Goal: Task Accomplishment & Management: Complete application form

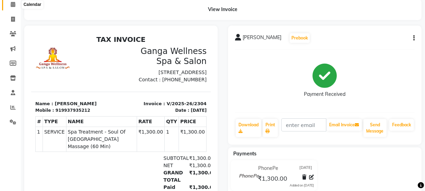
click at [12, 6] on icon at bounding box center [13, 4] width 4 height 5
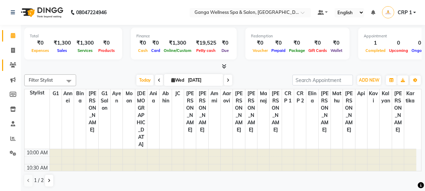
click at [13, 65] on icon at bounding box center [13, 64] width 7 height 5
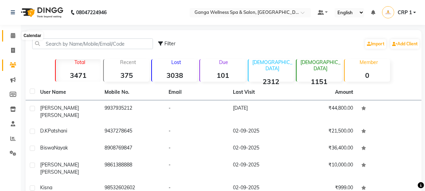
click at [13, 36] on icon at bounding box center [13, 35] width 4 height 5
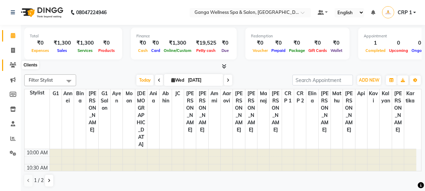
click at [12, 63] on icon at bounding box center [13, 64] width 7 height 5
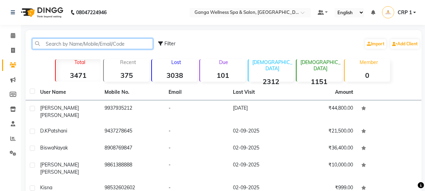
click at [70, 45] on input "text" at bounding box center [92, 43] width 121 height 11
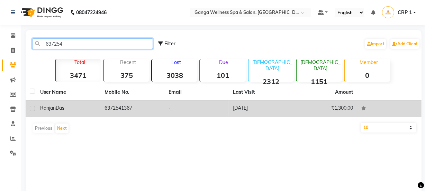
type input "637254"
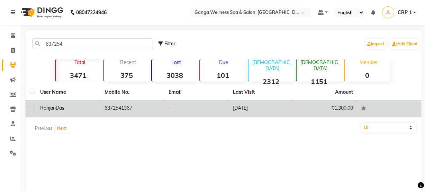
click at [46, 108] on span "Ranjan" at bounding box center [48, 108] width 16 height 6
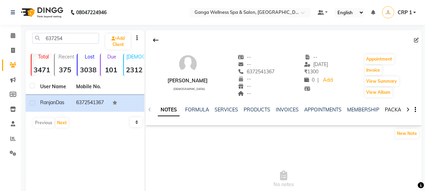
click at [389, 111] on link "PACKAGES" at bounding box center [398, 110] width 26 height 6
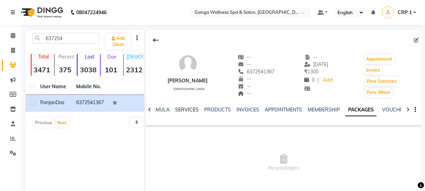
click at [190, 108] on link "SERVICES" at bounding box center [187, 110] width 24 height 6
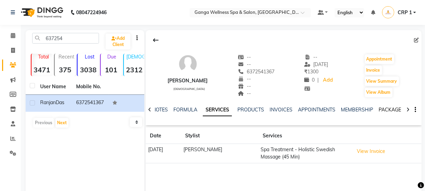
click at [387, 108] on link "PACKAGES" at bounding box center [392, 110] width 26 height 6
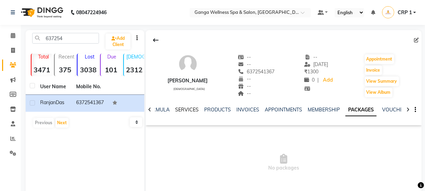
click at [186, 108] on link "SERVICES" at bounding box center [187, 110] width 24 height 6
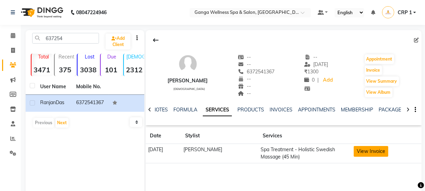
click at [366, 153] on button "View Invoice" at bounding box center [371, 151] width 35 height 11
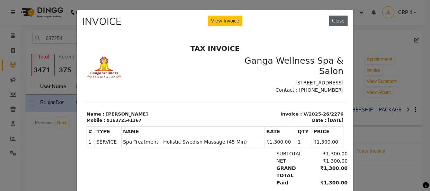
click at [335, 25] on button "Close" at bounding box center [338, 21] width 19 height 11
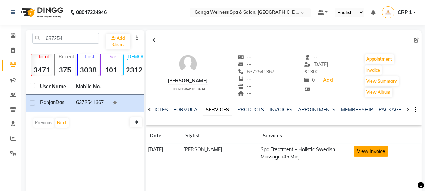
click at [371, 150] on button "View Invoice" at bounding box center [371, 151] width 35 height 11
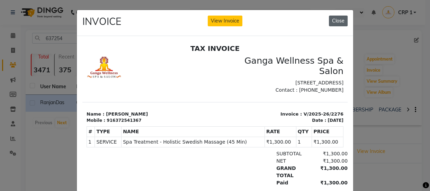
click at [336, 25] on button "Close" at bounding box center [338, 21] width 19 height 11
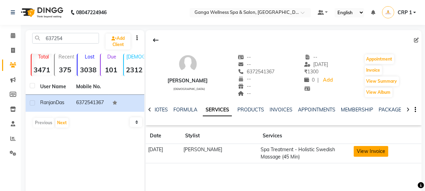
click at [364, 152] on button "View Invoice" at bounding box center [371, 151] width 35 height 11
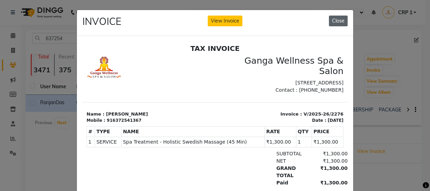
click at [341, 18] on button "Close" at bounding box center [338, 21] width 19 height 11
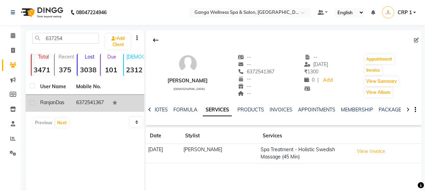
drag, startPoint x: 77, startPoint y: 103, endPoint x: 107, endPoint y: 107, distance: 30.1
click at [107, 107] on td "6372541367" at bounding box center [90, 103] width 36 height 17
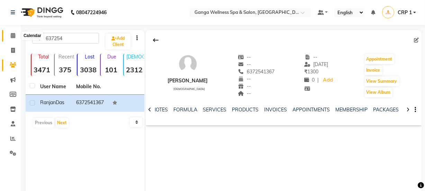
click at [12, 34] on icon at bounding box center [13, 35] width 4 height 5
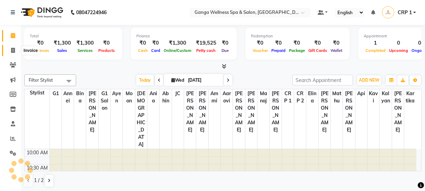
click at [11, 51] on icon at bounding box center [13, 50] width 4 height 5
select select "715"
select select "service"
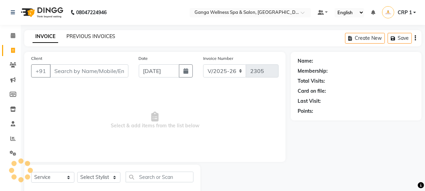
click at [86, 36] on link "PREVIOUS INVOICES" at bounding box center [90, 36] width 49 height 6
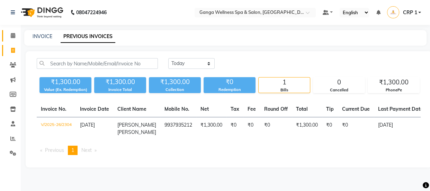
click at [12, 34] on icon at bounding box center [13, 35] width 4 height 5
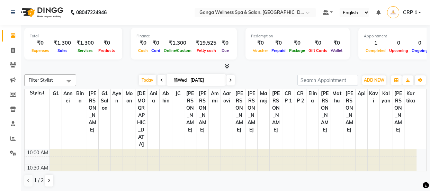
scroll to position [91, 0]
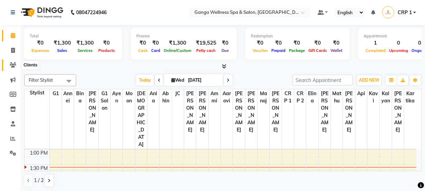
click at [11, 66] on icon at bounding box center [13, 64] width 7 height 5
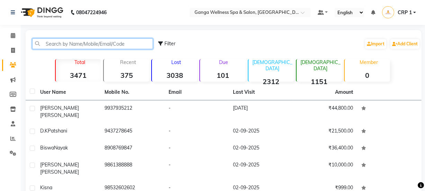
click at [54, 45] on input "text" at bounding box center [92, 43] width 121 height 11
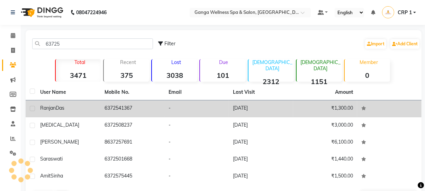
click at [51, 108] on span "Ranjan" at bounding box center [48, 108] width 16 height 6
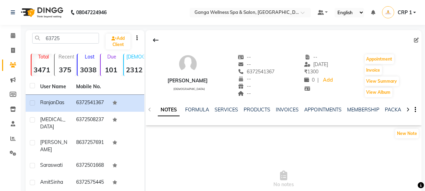
click at [232, 106] on div "NOTES FORMULA SERVICES PRODUCTS INVOICES APPOINTMENTS MEMBERSHIP PACKAGES VOUCH…" at bounding box center [284, 110] width 276 height 24
click at [226, 111] on link "SERVICES" at bounding box center [227, 110] width 24 height 6
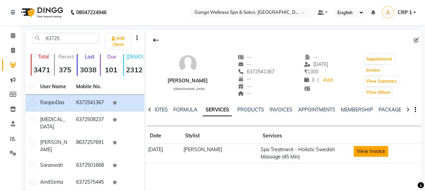
click at [357, 150] on button "View Invoice" at bounding box center [371, 151] width 35 height 11
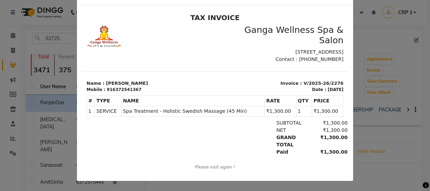
click at [24, 71] on ngb-modal-window "INVOICE View Invoice Close" at bounding box center [215, 95] width 430 height 191
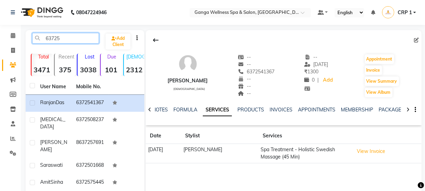
drag, startPoint x: 75, startPoint y: 37, endPoint x: 75, endPoint y: 40, distance: 3.8
click at [75, 39] on input "63725" at bounding box center [65, 38] width 67 height 11
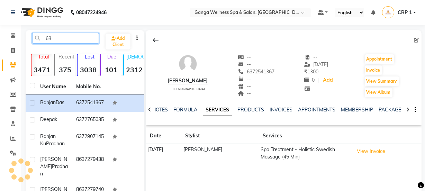
type input "6"
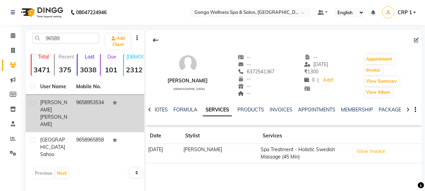
click at [52, 103] on span "[PERSON_NAME]" at bounding box center [53, 105] width 27 height 13
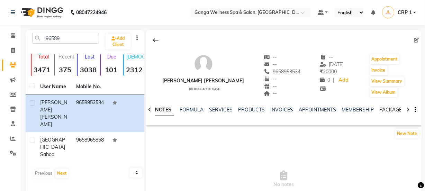
click at [382, 110] on link "PACKAGES" at bounding box center [392, 110] width 26 height 6
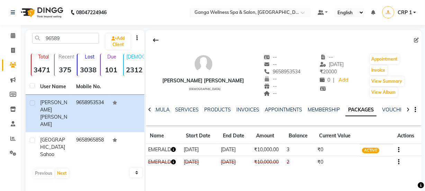
click at [173, 148] on icon "button" at bounding box center [173, 149] width 5 height 5
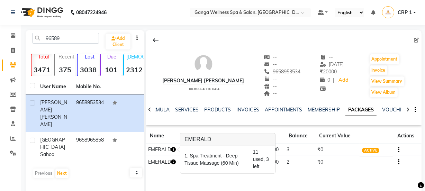
click at [287, 169] on div "[PERSON_NAME] [PERSON_NAME] [DEMOGRAPHIC_DATA] -- -- 9658953534 -- -- -- -- [DA…" at bounding box center [284, 102] width 276 height 144
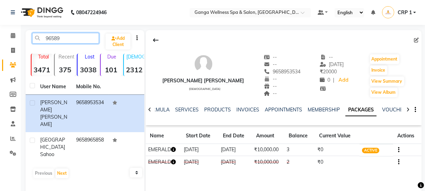
click at [63, 39] on input "96589" at bounding box center [65, 38] width 67 height 11
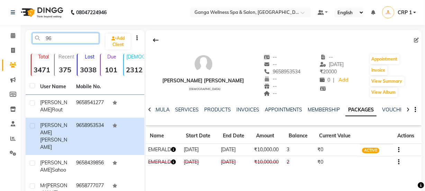
type input "9"
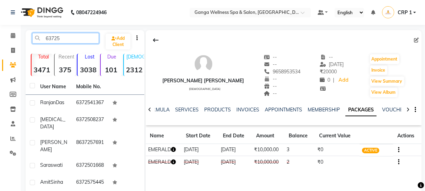
type input "63725"
click at [79, 93] on th "Mobile No." at bounding box center [90, 87] width 36 height 16
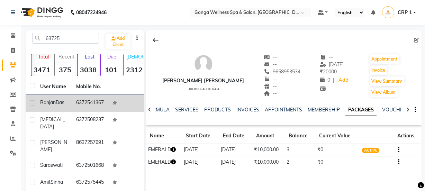
click at [62, 102] on span "Das" at bounding box center [60, 102] width 9 height 6
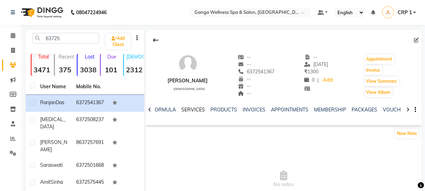
click at [187, 108] on link "SERVICES" at bounding box center [193, 110] width 24 height 6
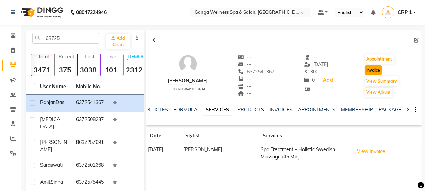
click at [380, 68] on button "Invoice" at bounding box center [373, 70] width 17 height 10
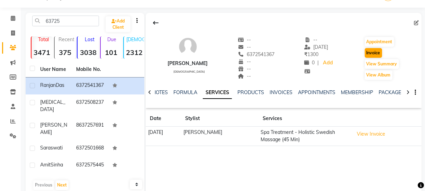
select select "715"
select select "service"
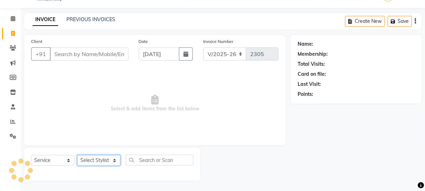
click at [94, 157] on select "Select Stylist" at bounding box center [98, 160] width 43 height 11
type input "6372541367"
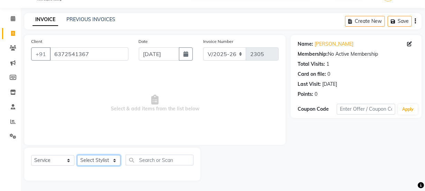
select select "45438"
click at [77, 155] on select "Select Stylist Aarovi [PERSON_NAME] [PERSON_NAME] Ammi [PERSON_NAME] CRP 1 CRP …" at bounding box center [98, 160] width 43 height 11
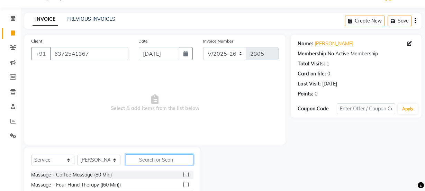
click at [154, 162] on input "text" at bounding box center [160, 159] width 68 height 11
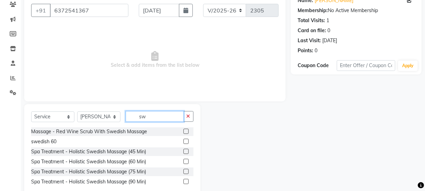
scroll to position [77, 0]
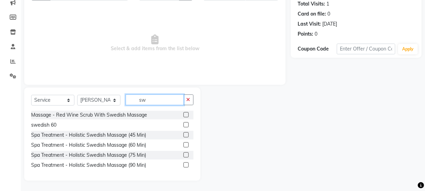
type input "sw"
click at [186, 134] on label at bounding box center [185, 134] width 5 height 5
click at [186, 134] on input "checkbox" at bounding box center [185, 135] width 4 height 4
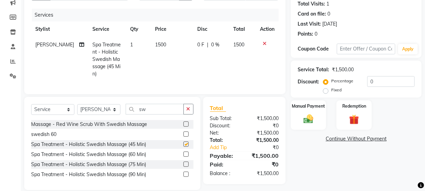
checkbox input "false"
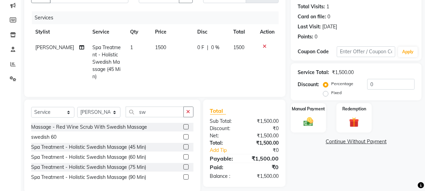
scroll to position [84, 0]
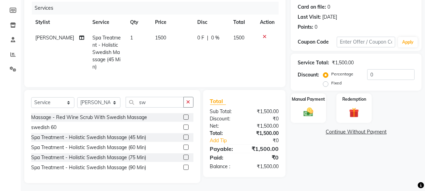
click at [153, 52] on td "1500" at bounding box center [172, 52] width 43 height 45
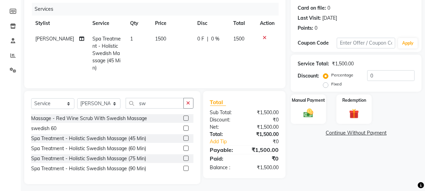
select select "45438"
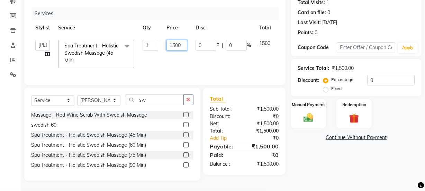
click at [175, 40] on input "1500" at bounding box center [176, 45] width 21 height 11
type input "1300"
click at [190, 52] on tr "Aarovi [PERSON_NAME] [PERSON_NAME] Ammi Ania Annei Api [PERSON_NAME] CRP 1 CRP …" at bounding box center [164, 54] width 267 height 37
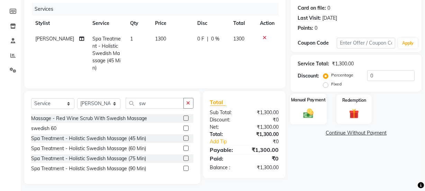
click at [308, 105] on div "Manual Payment" at bounding box center [308, 109] width 37 height 31
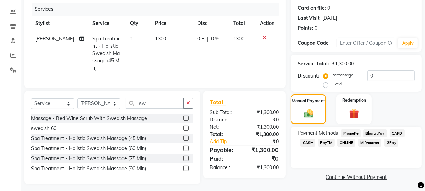
scroll to position [84, 0]
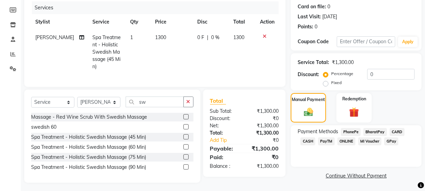
click at [311, 142] on span "CASH" at bounding box center [307, 141] width 15 height 8
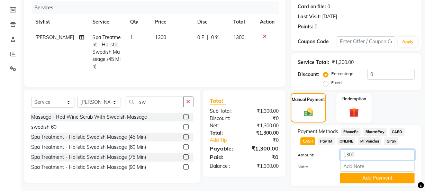
click at [345, 155] on input "1300" at bounding box center [377, 155] width 74 height 11
type input "300"
click at [351, 178] on button "Add Payment" at bounding box center [377, 178] width 74 height 11
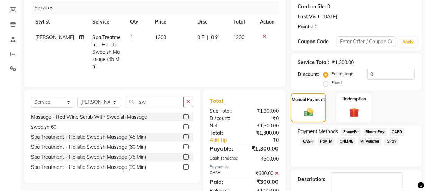
click at [353, 135] on span "PhonePe" at bounding box center [351, 132] width 20 height 8
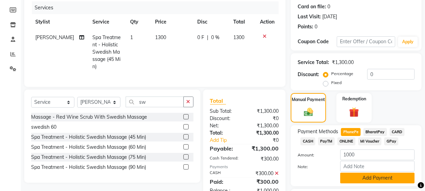
click at [364, 177] on button "Add Payment" at bounding box center [377, 178] width 74 height 11
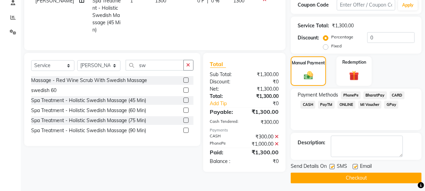
scroll to position [124, 0]
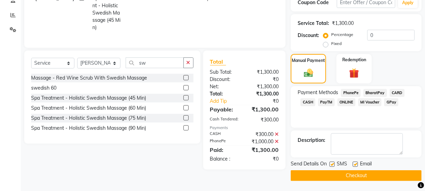
click at [349, 168] on div "SMS" at bounding box center [340, 164] width 23 height 9
click at [349, 173] on button "Checkout" at bounding box center [356, 175] width 131 height 11
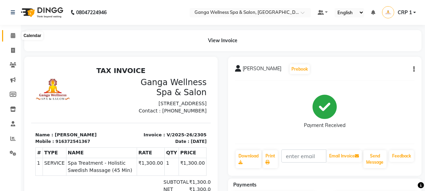
click at [13, 35] on icon at bounding box center [13, 35] width 4 height 5
click at [12, 37] on icon at bounding box center [13, 35] width 4 height 5
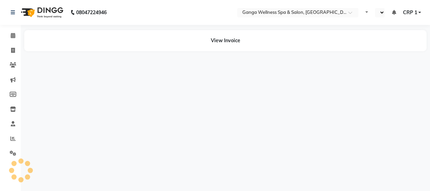
select select "en"
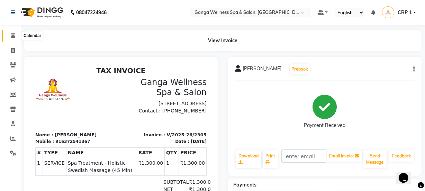
click at [13, 37] on icon at bounding box center [13, 35] width 4 height 5
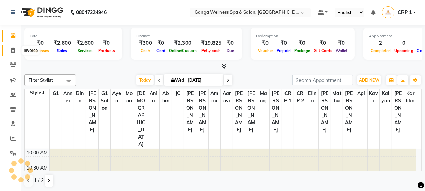
click at [11, 52] on icon at bounding box center [13, 50] width 4 height 5
select select "service"
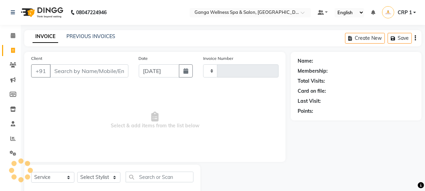
type input "2306"
select select "715"
click at [72, 36] on link "PREVIOUS INVOICES" at bounding box center [90, 36] width 49 height 6
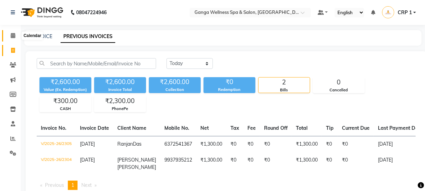
click at [11, 37] on icon at bounding box center [13, 35] width 4 height 5
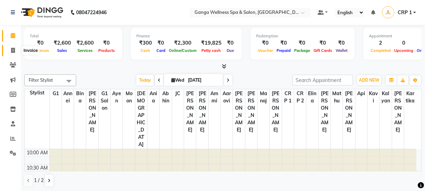
click at [12, 51] on icon at bounding box center [13, 50] width 4 height 5
select select "715"
select select "service"
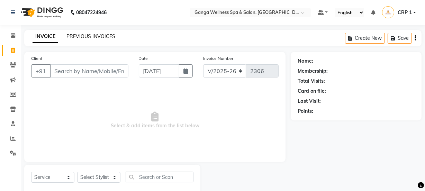
click at [74, 39] on link "PREVIOUS INVOICES" at bounding box center [90, 36] width 49 height 6
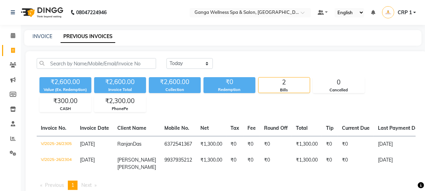
scroll to position [26, 0]
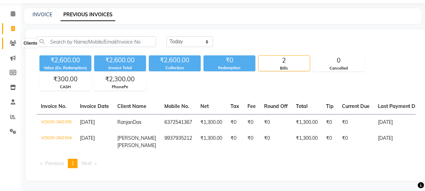
click at [14, 40] on icon at bounding box center [13, 42] width 7 height 5
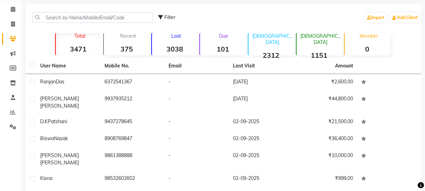
click at [231, 57] on div "Filter Import Add Client Total 3471 Recent 375 Lost 3038 Due 101 Male 2312 Fema…" at bounding box center [224, 142] width 396 height 277
click at [179, 49] on strong "3038" at bounding box center [174, 49] width 45 height 9
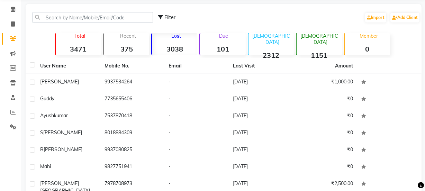
click at [222, 45] on strong "101" at bounding box center [222, 49] width 45 height 9
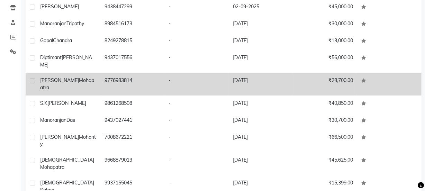
scroll to position [108, 0]
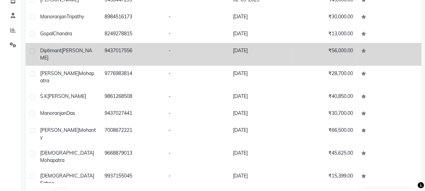
click at [93, 56] on td "Diptimant Prusty" at bounding box center [68, 54] width 64 height 23
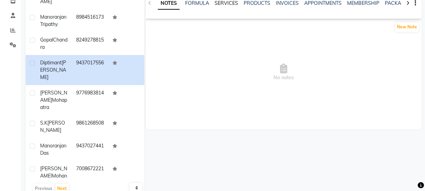
click at [225, 2] on link "SERVICES" at bounding box center [227, 3] width 24 height 6
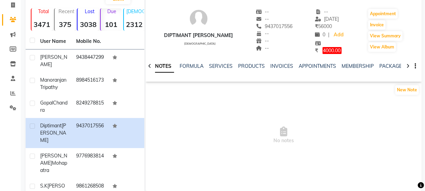
click at [234, 97] on div "New Note" at bounding box center [284, 91] width 276 height 14
click at [220, 67] on link "SERVICES" at bounding box center [221, 66] width 24 height 6
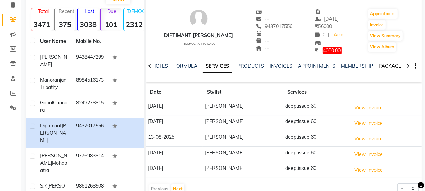
click at [388, 65] on link "PACKAGES" at bounding box center [392, 66] width 26 height 6
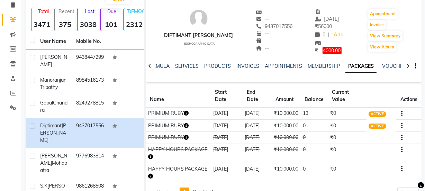
click at [186, 114] on icon "button" at bounding box center [186, 113] width 5 height 5
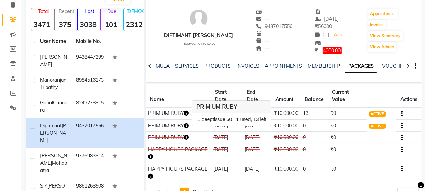
click at [186, 76] on div "NOTES FORMULA SERVICES PRODUCTS INVOICES APPOINTMENTS MEMBERSHIP PACKAGES VOUCH…" at bounding box center [278, 71] width 246 height 16
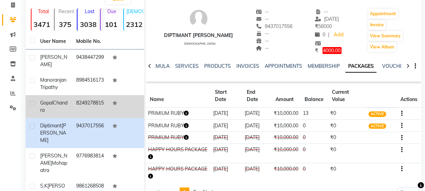
click at [96, 111] on td "8249278815" at bounding box center [90, 106] width 36 height 23
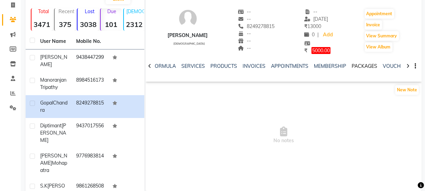
click at [370, 65] on link "PACKAGES" at bounding box center [365, 66] width 26 height 6
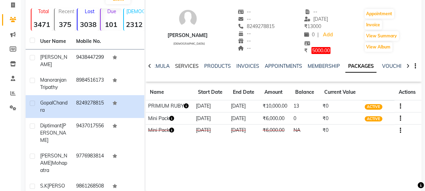
click at [190, 67] on link "SERVICES" at bounding box center [187, 66] width 24 height 6
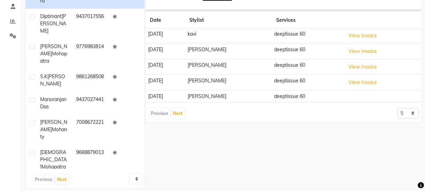
scroll to position [125, 0]
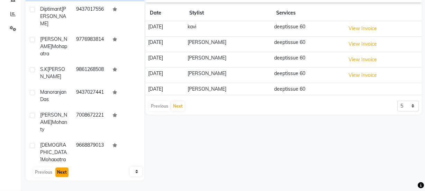
click at [64, 170] on button "Next" at bounding box center [61, 173] width 13 height 10
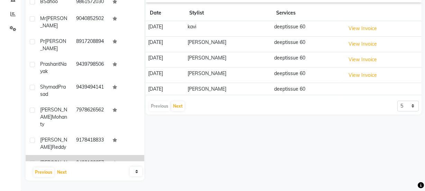
scroll to position [45, 0]
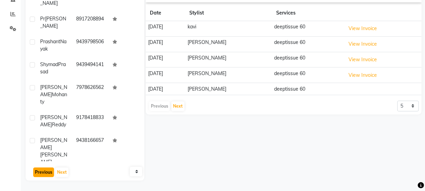
click at [45, 169] on button "Previous" at bounding box center [43, 173] width 21 height 10
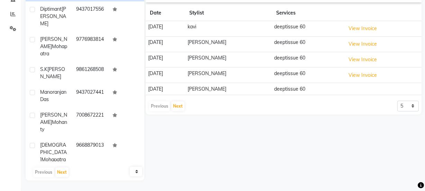
click at [60, 172] on div "Biswajit Sahoo" at bounding box center [54, 183] width 28 height 22
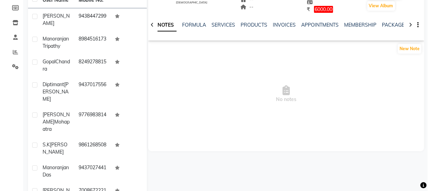
scroll to position [30, 0]
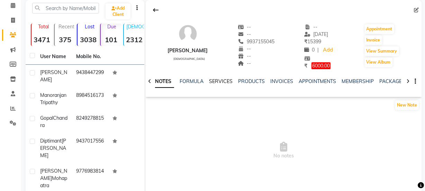
click at [214, 80] on link "SERVICES" at bounding box center [221, 81] width 24 height 6
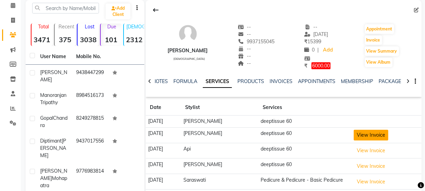
click at [356, 136] on button "View Invoice" at bounding box center [371, 135] width 35 height 11
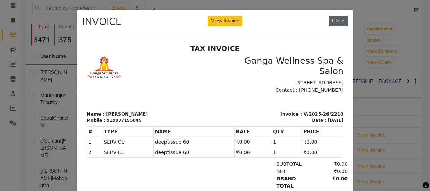
click at [337, 17] on button "Close" at bounding box center [338, 21] width 19 height 11
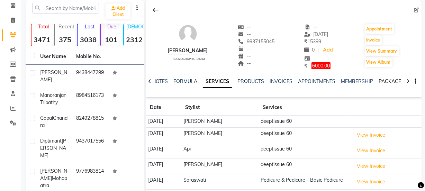
click at [387, 81] on link "PACKAGES" at bounding box center [392, 81] width 26 height 6
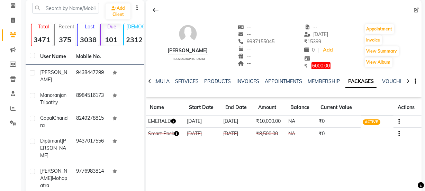
click at [175, 123] on icon "button" at bounding box center [173, 121] width 5 height 5
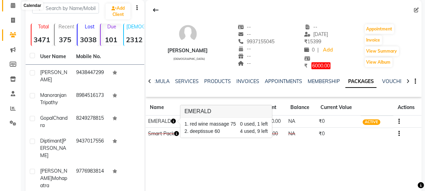
click at [12, 7] on icon at bounding box center [13, 5] width 4 height 5
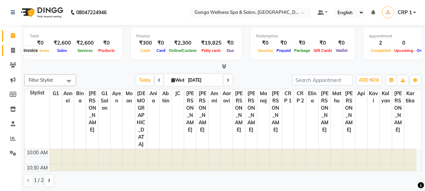
click at [12, 49] on icon at bounding box center [13, 50] width 4 height 5
select select "715"
select select "service"
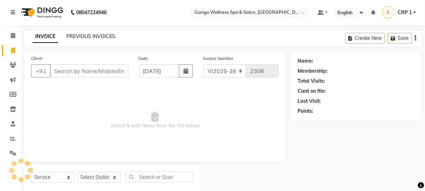
click at [87, 34] on link "PREVIOUS INVOICES" at bounding box center [90, 36] width 49 height 6
